Goal: Task Accomplishment & Management: Manage account settings

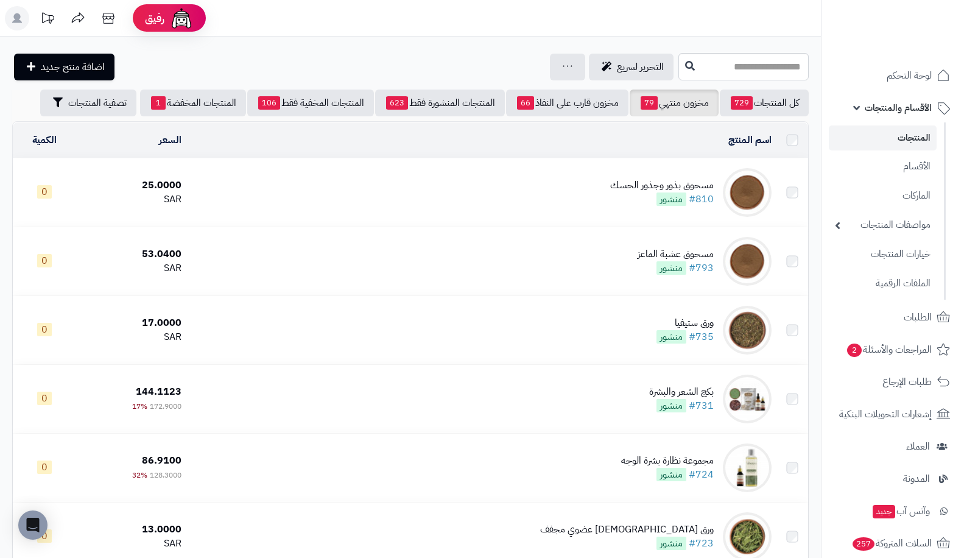
scroll to position [3943, 0]
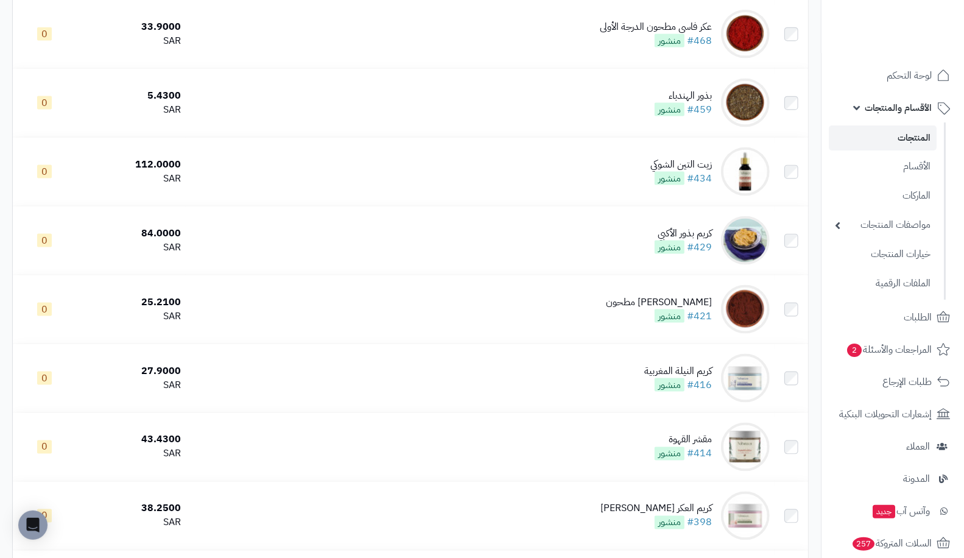
click at [898, 143] on link "المنتجات" at bounding box center [882, 137] width 108 height 25
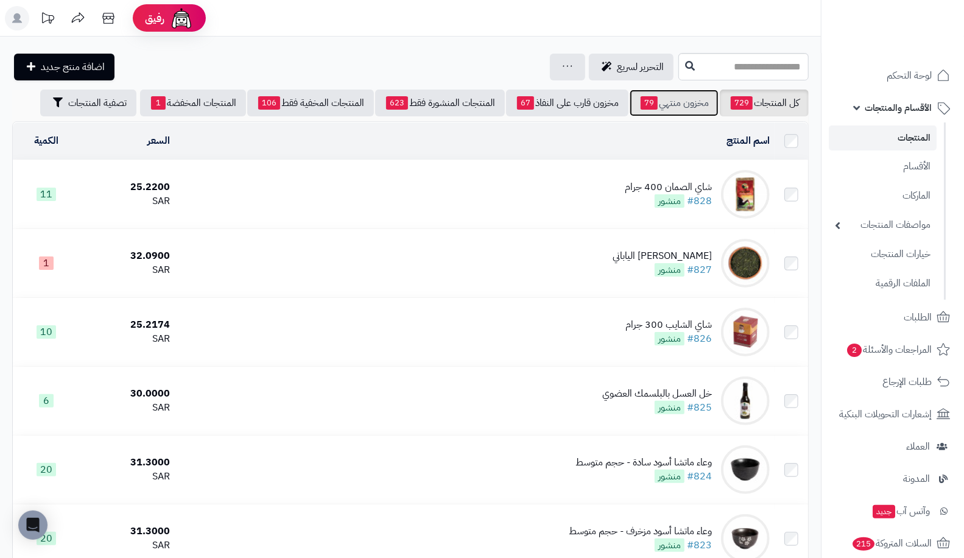
click at [673, 107] on link "مخزون منتهي 79" at bounding box center [673, 102] width 89 height 27
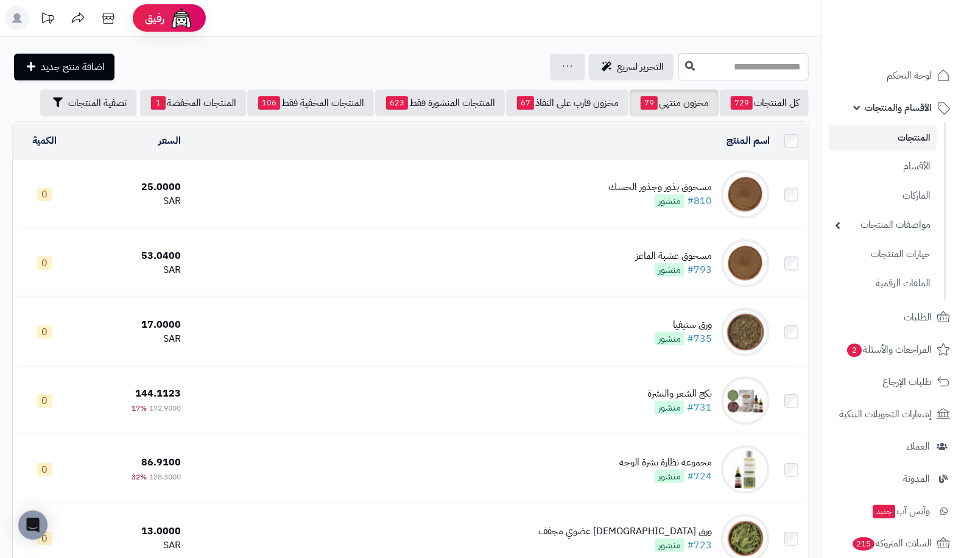
click at [939, 144] on li "المنتجات" at bounding box center [882, 137] width 122 height 25
click at [642, 99] on span "79" at bounding box center [648, 102] width 17 height 13
click at [576, 107] on link "مخزون قارب على النفاذ 67" at bounding box center [567, 102] width 122 height 27
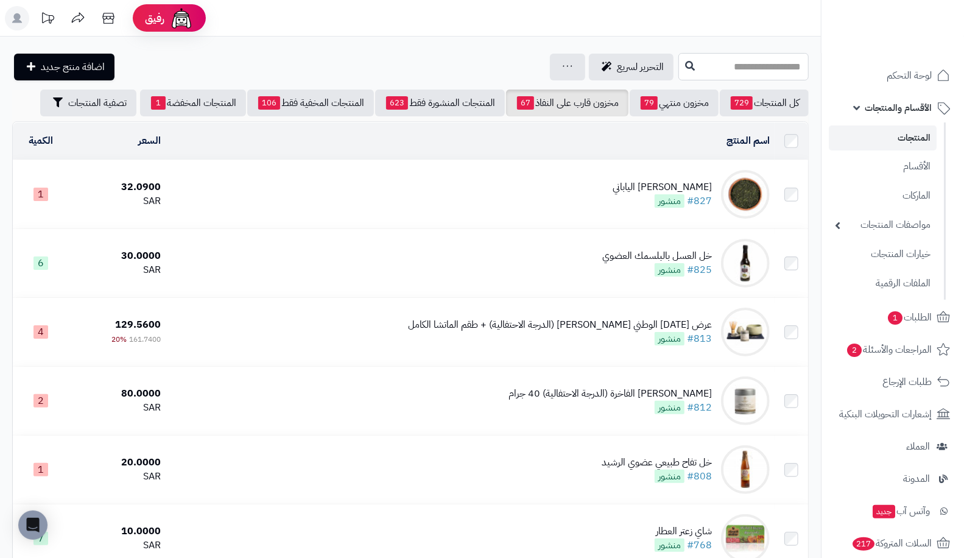
click at [678, 69] on input "text" at bounding box center [743, 66] width 130 height 27
type input "*****"
click at [685, 65] on icon at bounding box center [690, 65] width 10 height 10
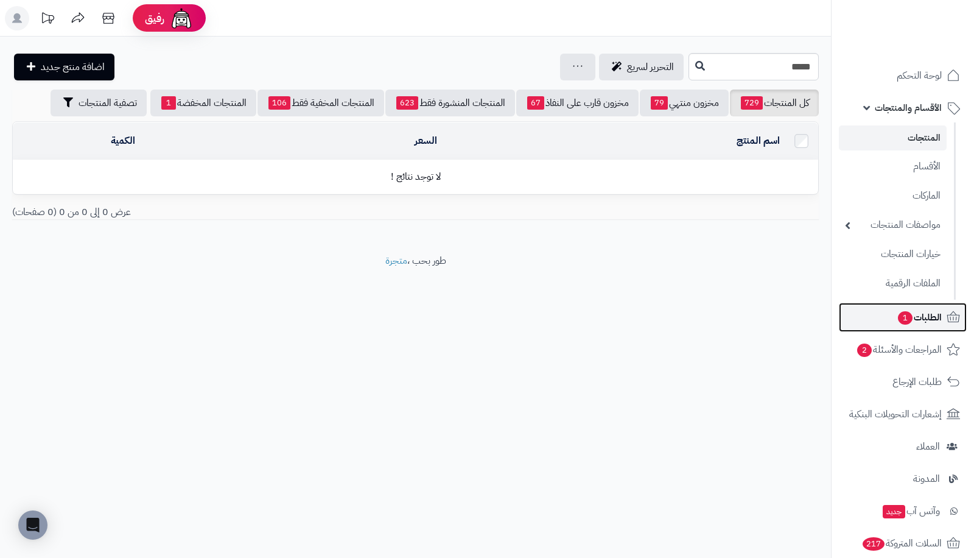
click at [897, 319] on span "الطلبات 1" at bounding box center [919, 317] width 45 height 17
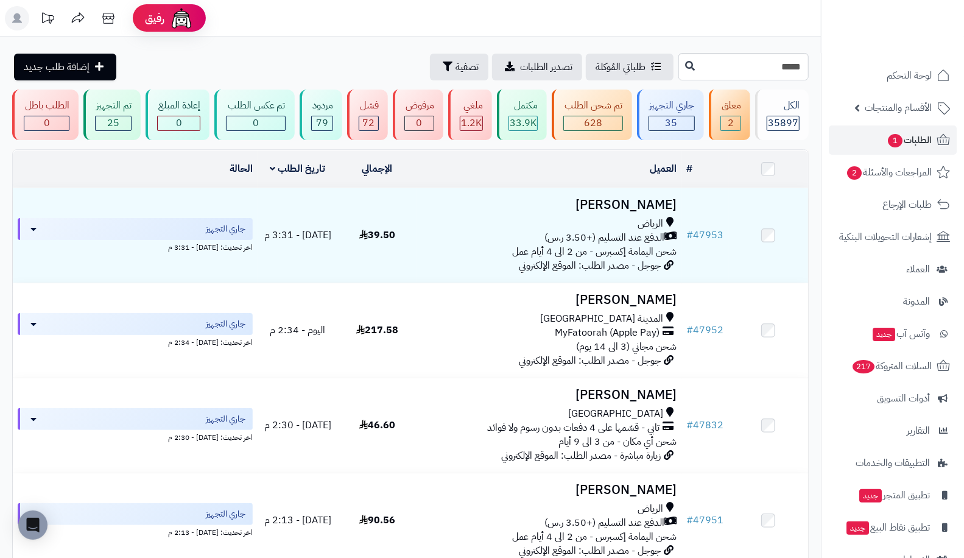
type input "*****"
click at [685, 67] on icon at bounding box center [690, 65] width 10 height 10
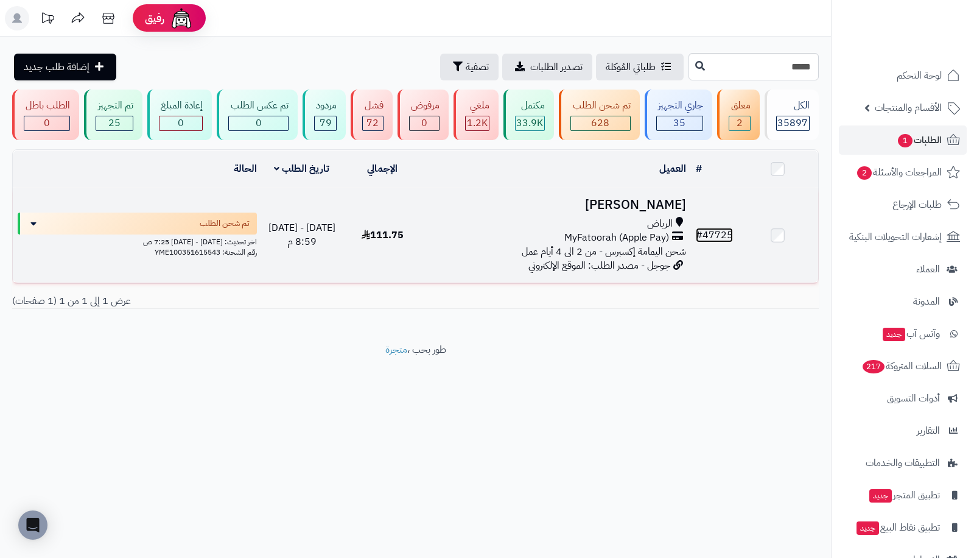
click at [723, 230] on link "# 47725" at bounding box center [714, 235] width 37 height 15
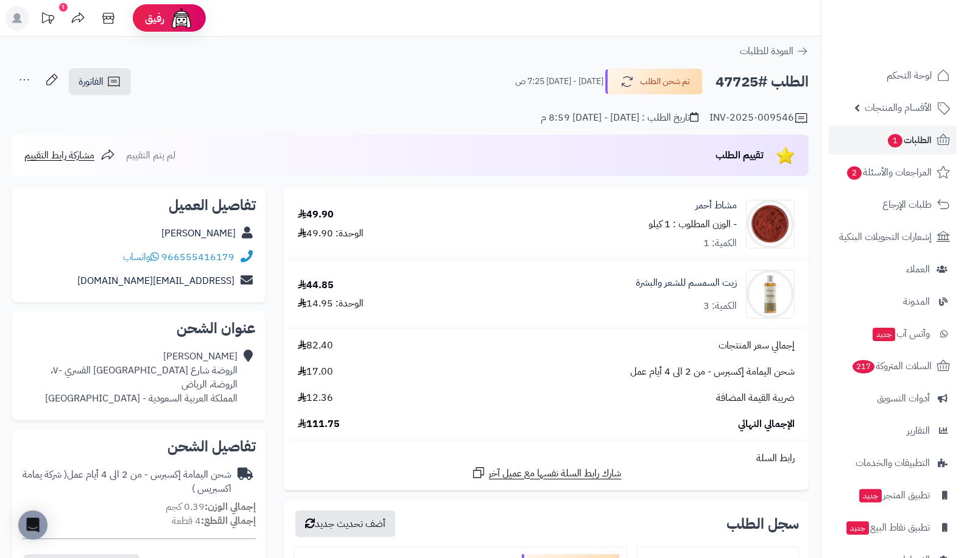
drag, startPoint x: 713, startPoint y: 85, endPoint x: 754, endPoint y: 82, distance: 40.9
click at [754, 82] on div "الطلب #47725 تم شحن الطلب السبت - ٢٧ سبتمبر ٢٠٢٥ - 7:25 ص" at bounding box center [656, 82] width 304 height 26
copy h2 "47725"
click at [905, 138] on span "الطلبات 1" at bounding box center [908, 139] width 45 height 17
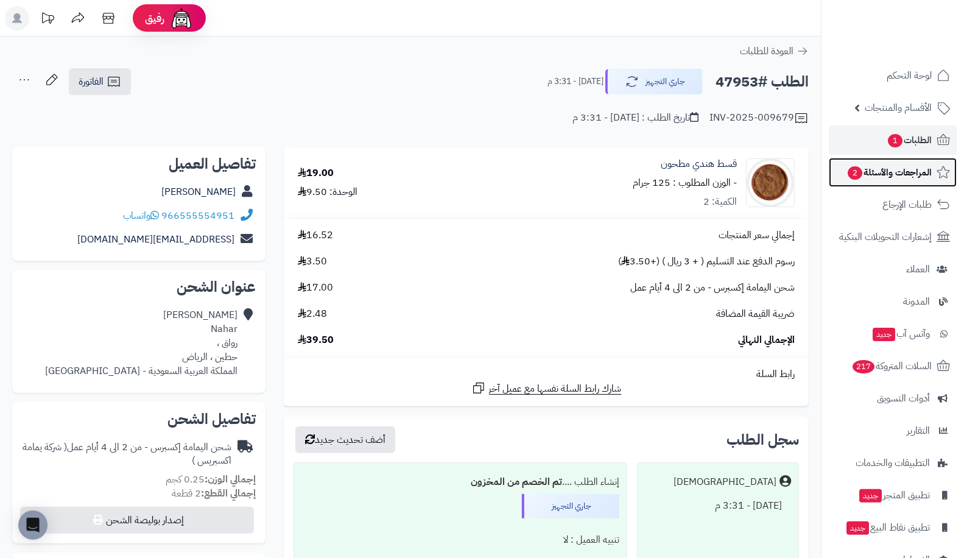
click at [883, 164] on span "المراجعات والأسئلة 2" at bounding box center [888, 172] width 85 height 17
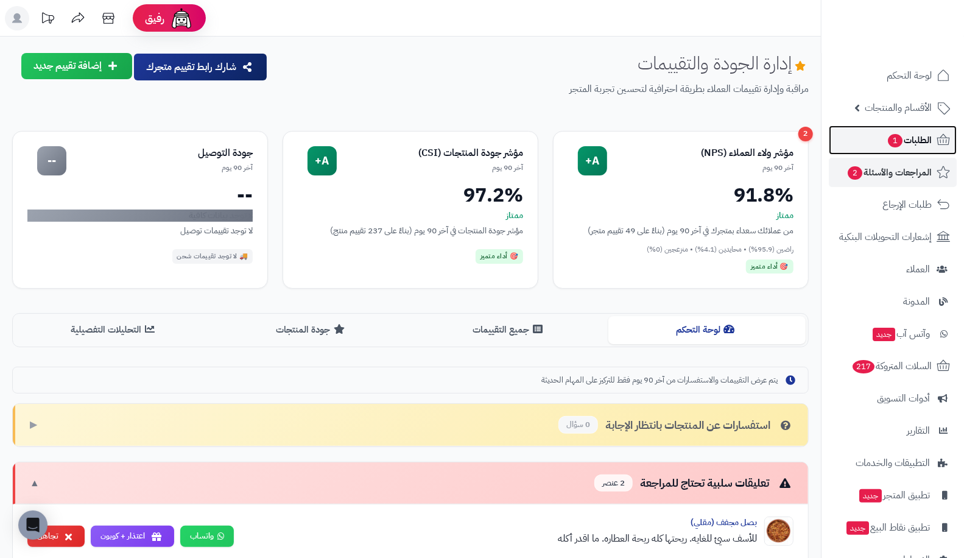
click at [886, 134] on span "الطلبات 1" at bounding box center [908, 139] width 45 height 17
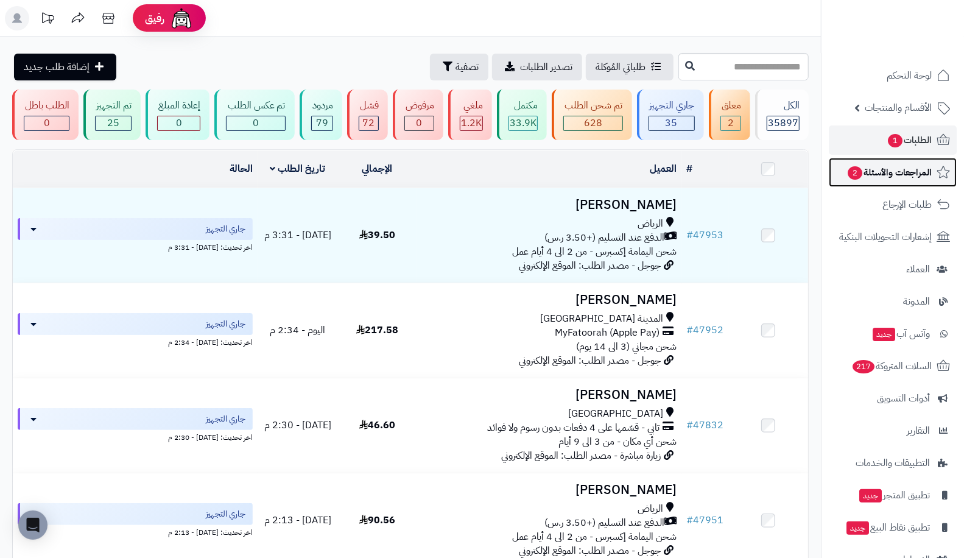
click at [881, 169] on span "المراجعات والأسئلة 2" at bounding box center [888, 172] width 85 height 17
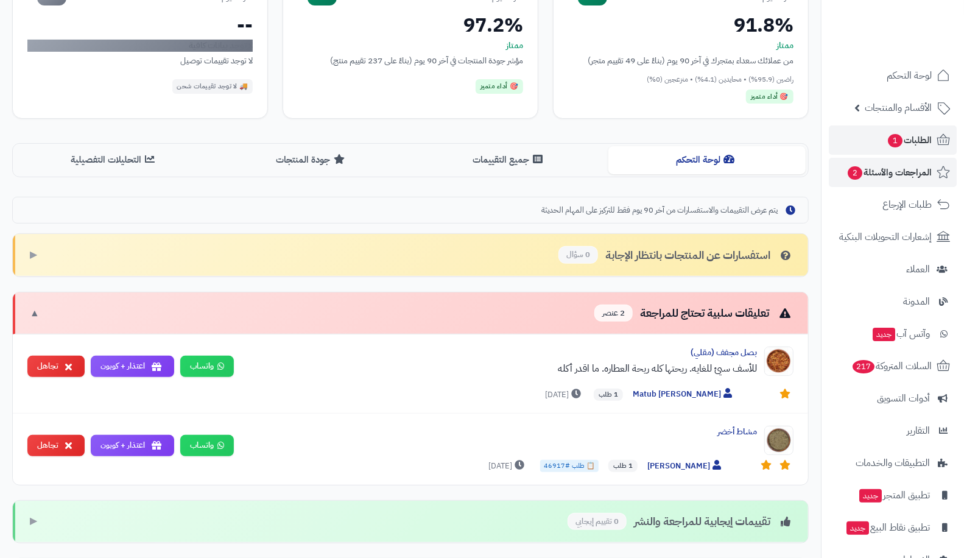
scroll to position [168, 0]
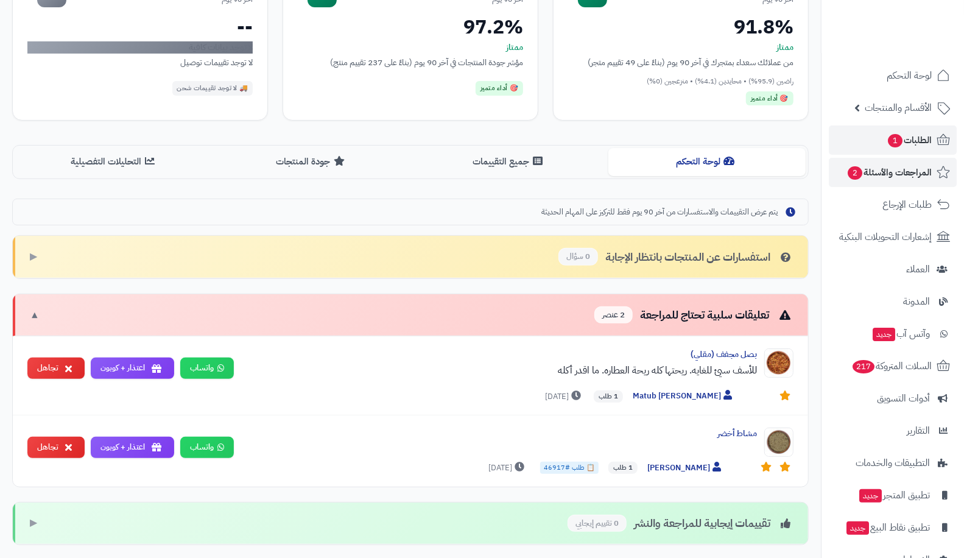
click at [937, 136] on html "رفيق ! الطلبات معالجة مكتمل إرجاع المنتجات العملاء المتواجدون الان 48811 عملاء …" at bounding box center [482, 111] width 964 height 558
click at [898, 145] on span "1" at bounding box center [895, 140] width 15 height 13
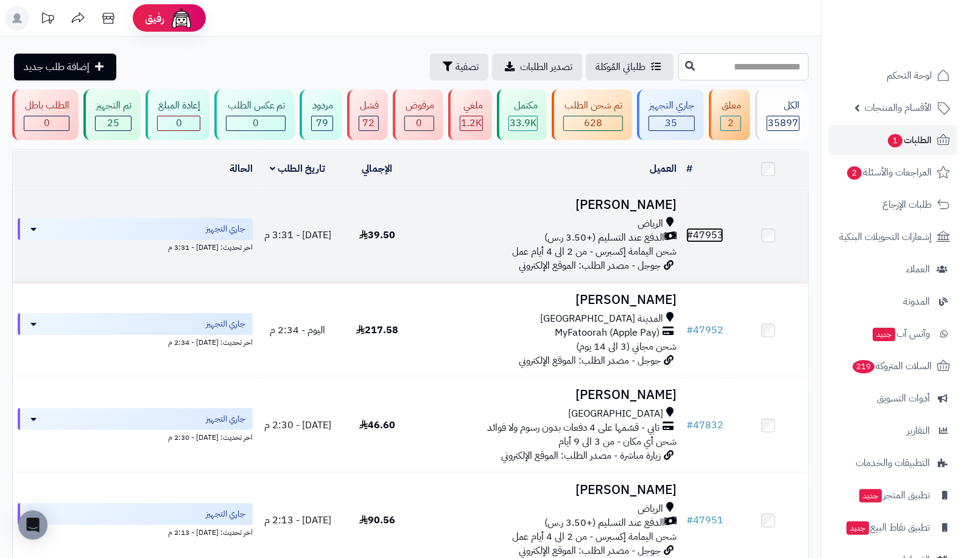
click at [710, 229] on link "# 47953" at bounding box center [704, 235] width 37 height 15
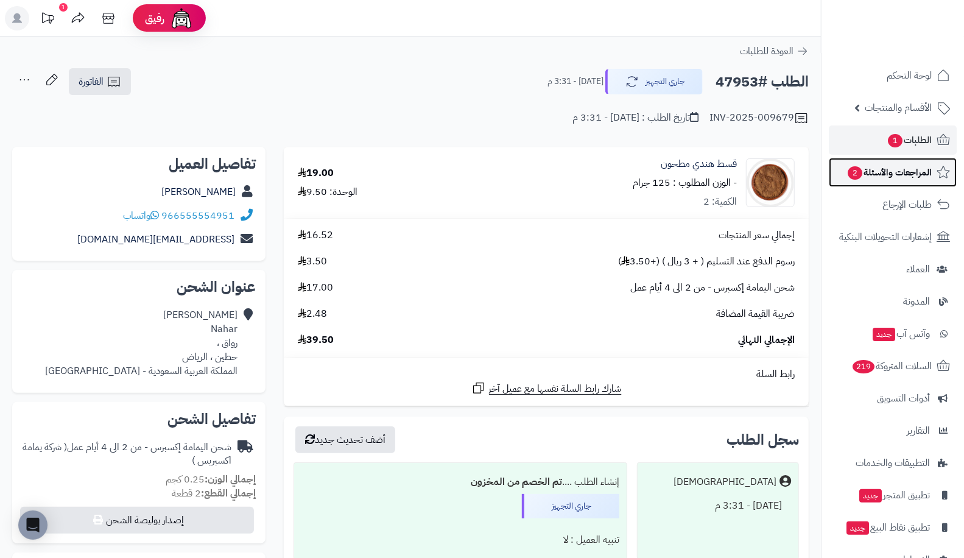
click at [895, 168] on span "المراجعات والأسئلة 2" at bounding box center [888, 172] width 85 height 17
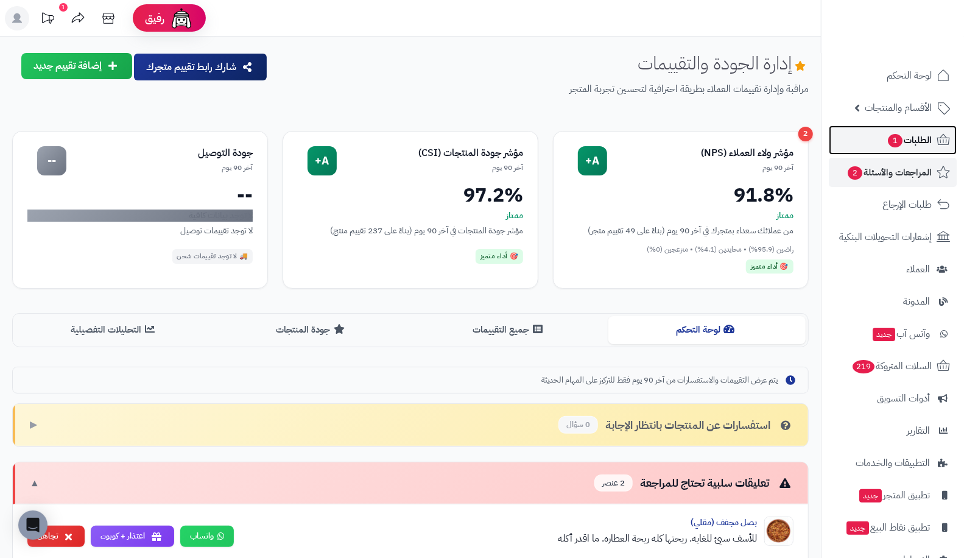
click at [877, 138] on link "الطلبات 1" at bounding box center [892, 139] width 128 height 29
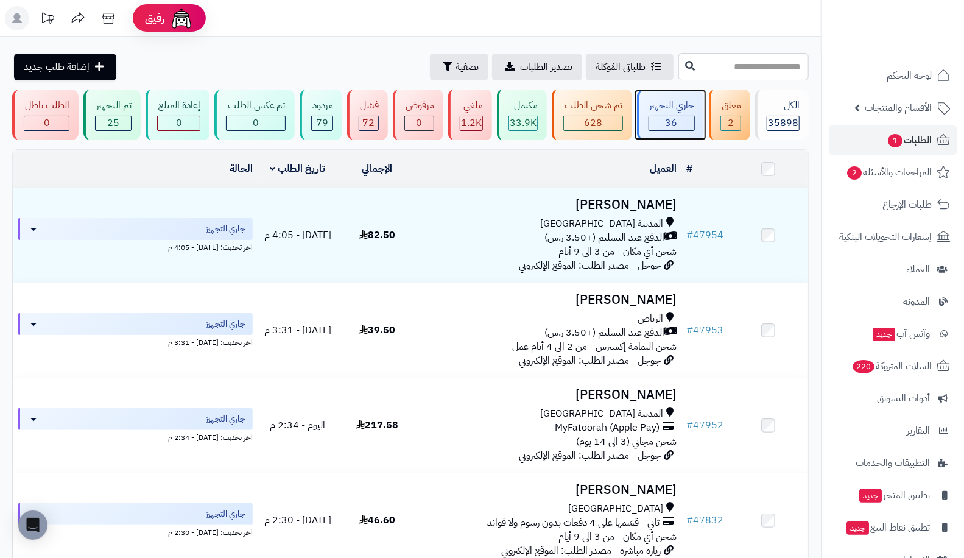
click at [673, 105] on div "جاري التجهيز" at bounding box center [671, 106] width 46 height 14
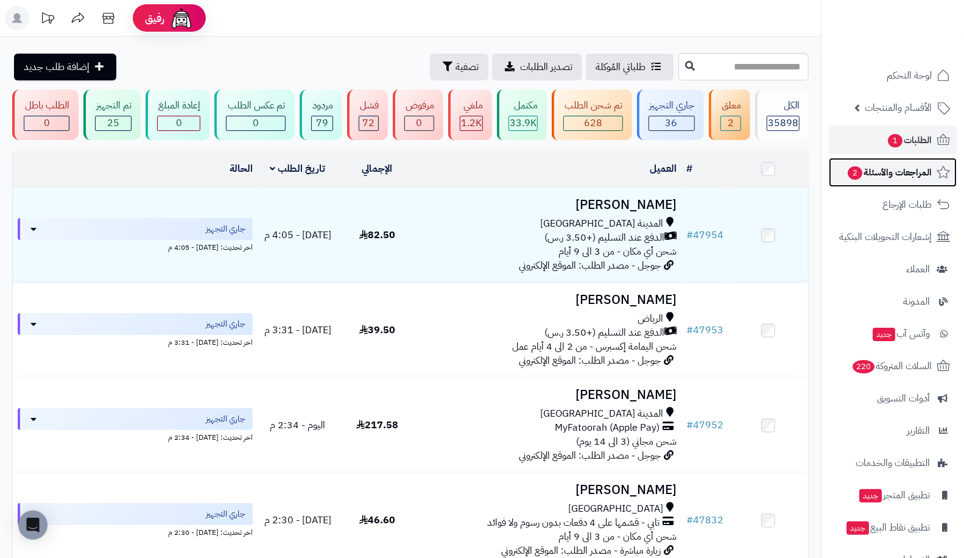
click at [848, 163] on link "المراجعات والأسئلة 2" at bounding box center [892, 172] width 128 height 29
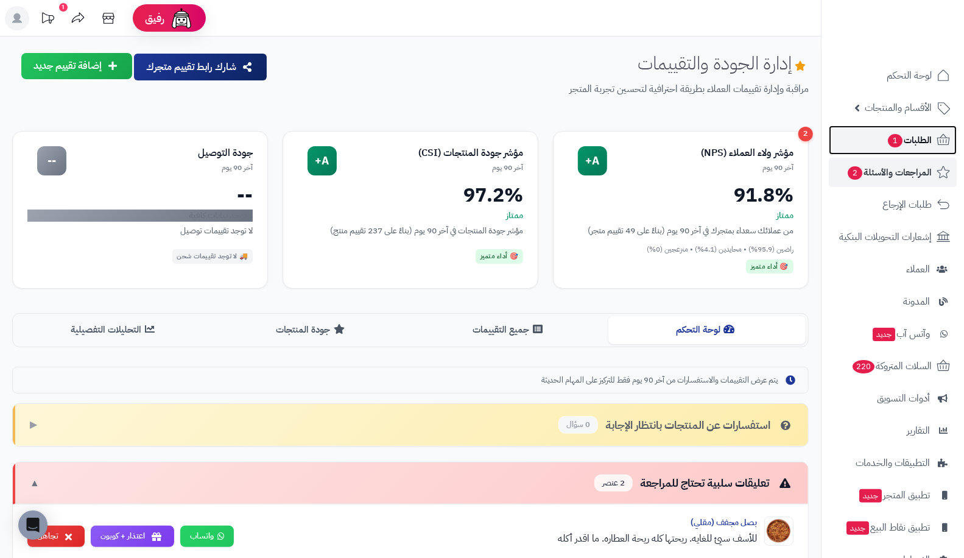
drag, startPoint x: 796, startPoint y: 24, endPoint x: 925, endPoint y: 128, distance: 165.4
click at [925, 128] on link "الطلبات 1" at bounding box center [892, 139] width 128 height 29
click at [916, 144] on span "الطلبات 1" at bounding box center [908, 139] width 45 height 17
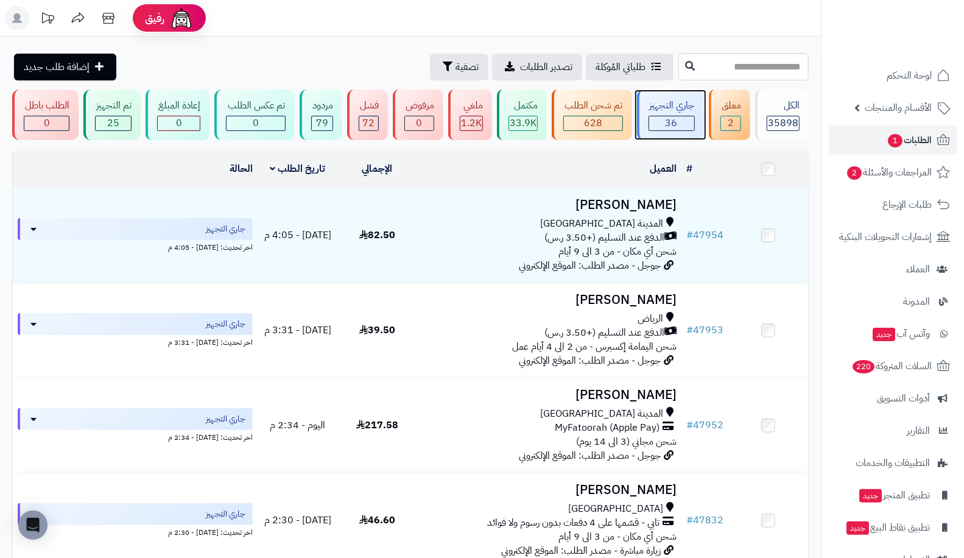
click at [666, 117] on div "36" at bounding box center [671, 123] width 45 height 14
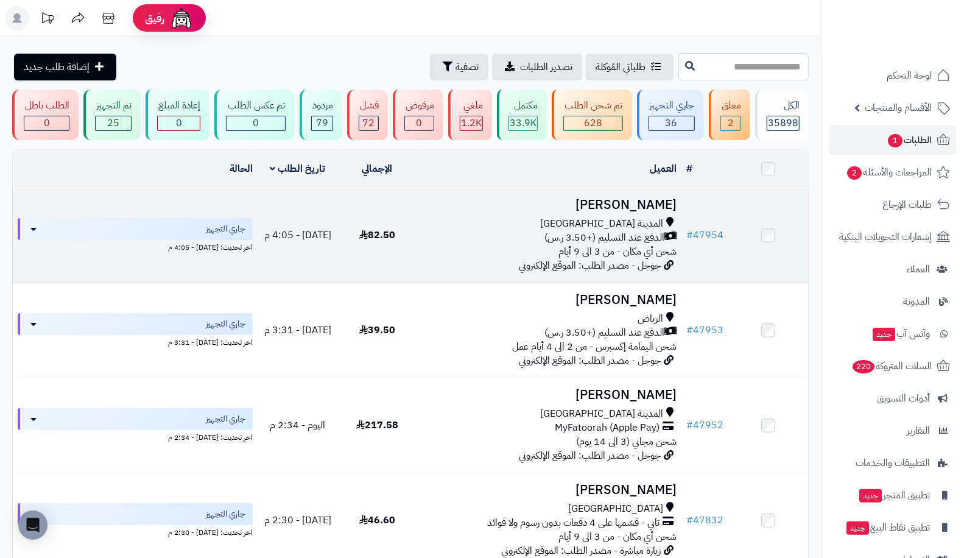
click at [702, 222] on td "# 47954" at bounding box center [704, 235] width 47 height 94
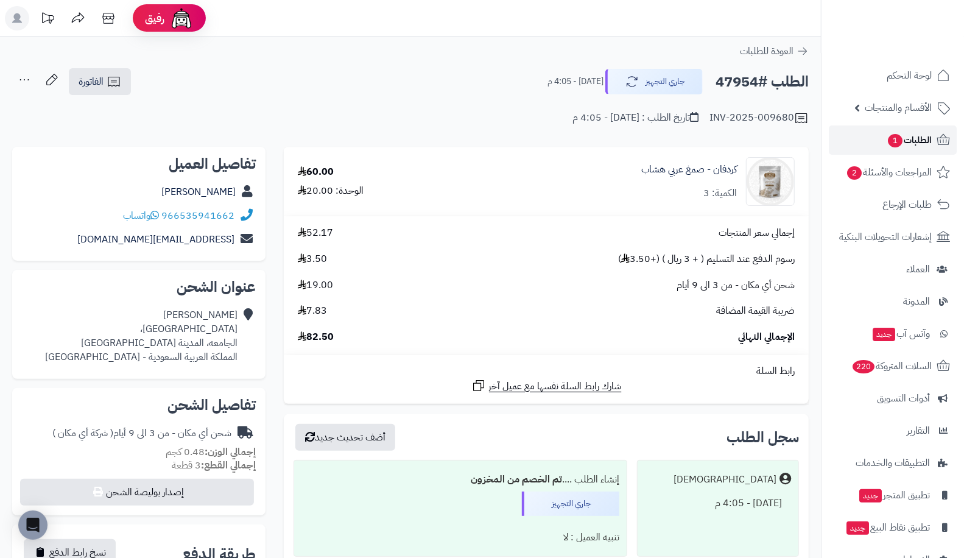
click at [920, 134] on span "الطلبات 1" at bounding box center [908, 139] width 45 height 17
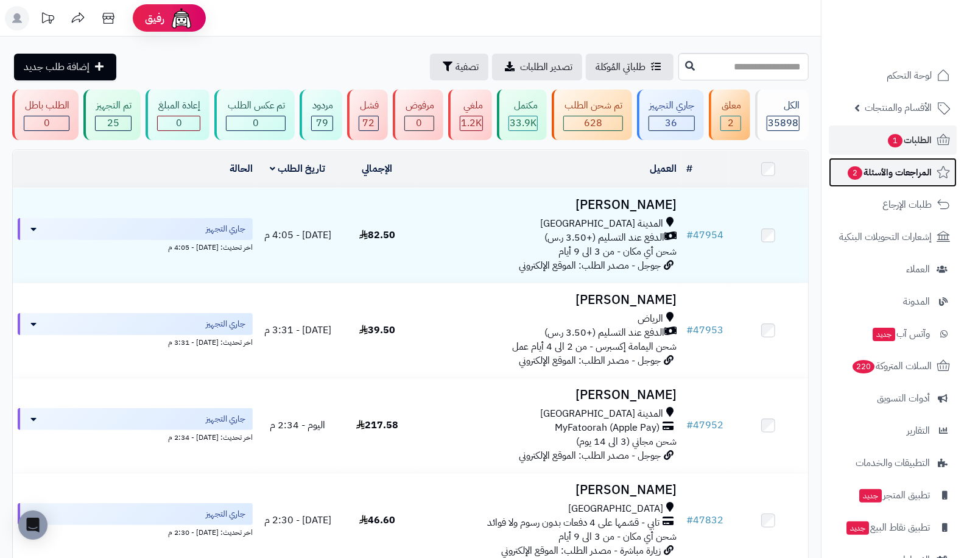
click at [864, 171] on span "المراجعات والأسئلة 2" at bounding box center [888, 172] width 85 height 17
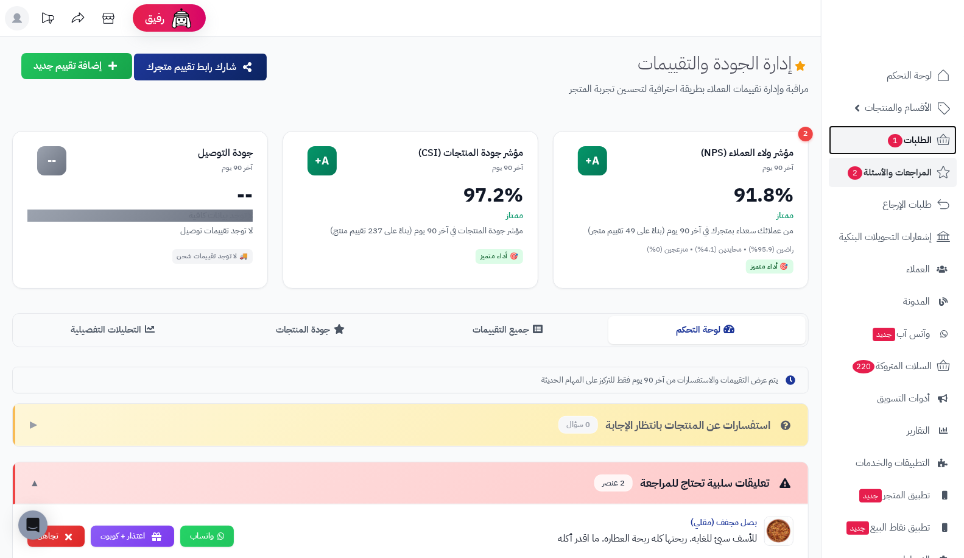
click at [881, 139] on link "الطلبات 1" at bounding box center [892, 139] width 128 height 29
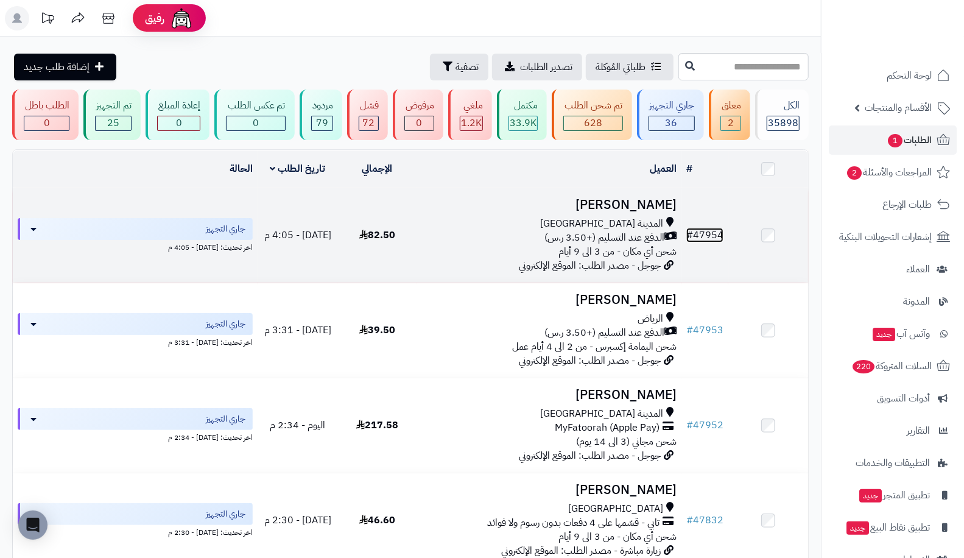
click at [710, 236] on link "# 47954" at bounding box center [704, 235] width 37 height 15
